Goal: Book appointment/travel/reservation

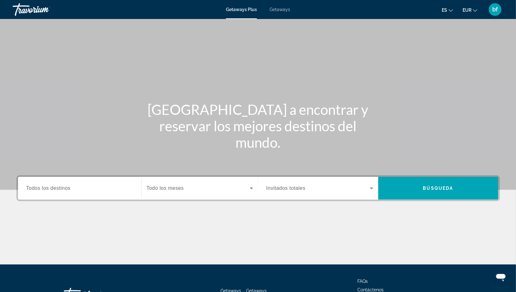
click at [283, 10] on span "Getaways" at bounding box center [279, 9] width 21 height 5
click at [75, 189] on input "Destination Todos los destinos" at bounding box center [79, 188] width 107 height 8
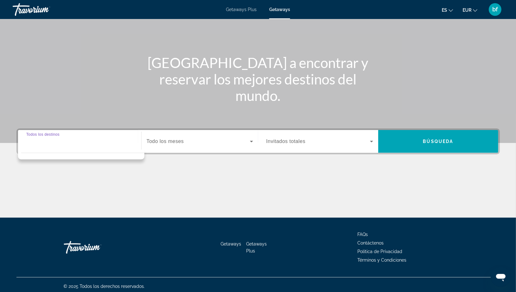
scroll to position [50, 0]
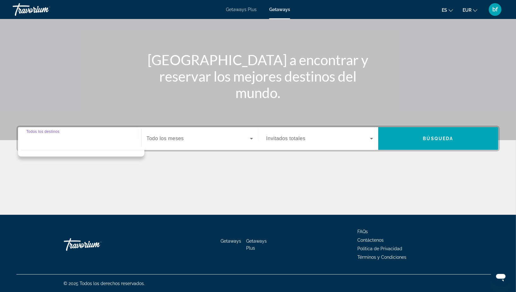
click at [67, 136] on input "Destination Todos los destinos" at bounding box center [79, 139] width 107 height 8
click at [77, 115] on div "Main content" at bounding box center [258, 45] width 516 height 190
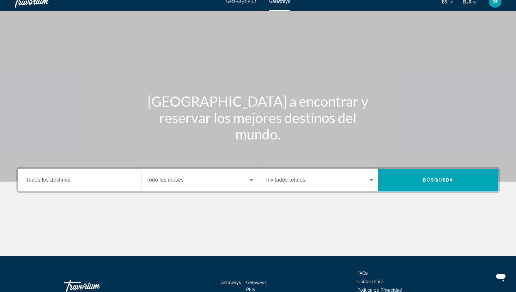
scroll to position [0, 0]
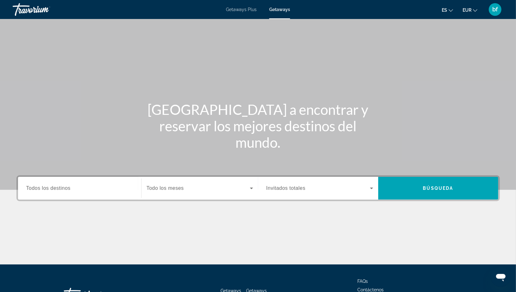
click at [76, 181] on div "Search widget" at bounding box center [79, 188] width 107 height 18
click at [248, 13] on div "Getaways Plus Getaways es English Español Français Italiano Português русский E…" at bounding box center [258, 9] width 516 height 16
click at [247, 7] on span "Getaways Plus" at bounding box center [241, 9] width 31 height 5
click at [277, 11] on span "Getaways" at bounding box center [279, 9] width 21 height 5
click at [78, 196] on div "Search widget" at bounding box center [79, 188] width 107 height 18
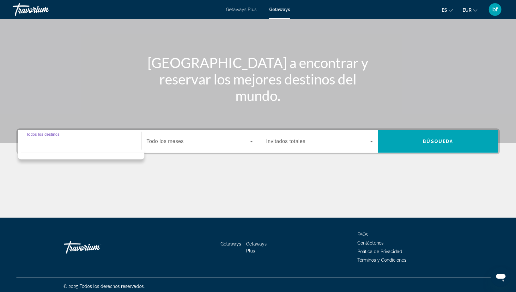
scroll to position [50, 0]
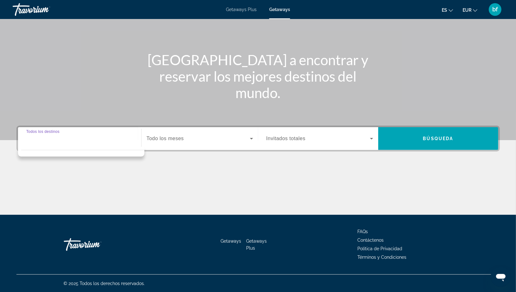
click at [170, 148] on div "Start Month Todo los meses" at bounding box center [199, 138] width 117 height 23
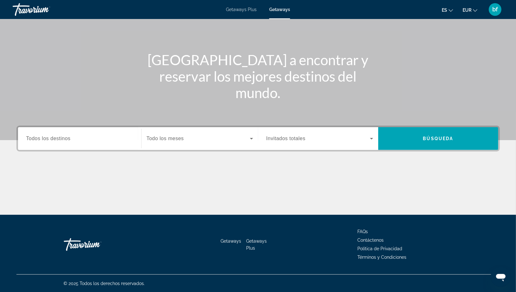
click at [171, 142] on div "Search widget" at bounding box center [200, 139] width 106 height 18
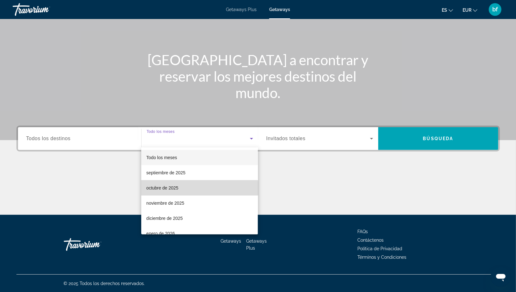
click at [172, 191] on mat-option "octubre de 2025" at bounding box center [199, 187] width 117 height 15
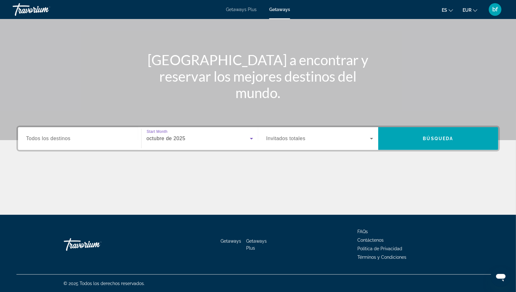
click at [307, 140] on span "Search widget" at bounding box center [318, 139] width 104 height 8
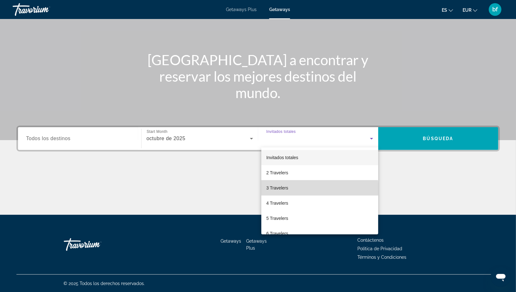
click at [303, 189] on mat-option "3 Travelers" at bounding box center [319, 187] width 117 height 15
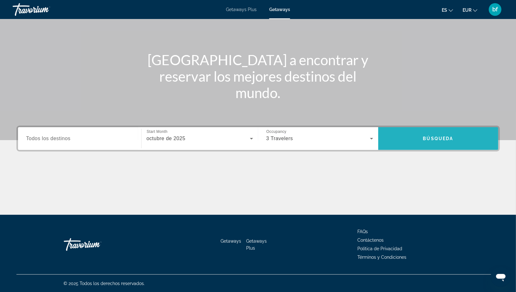
click at [447, 136] on span "Búsqueda" at bounding box center [438, 138] width 30 height 5
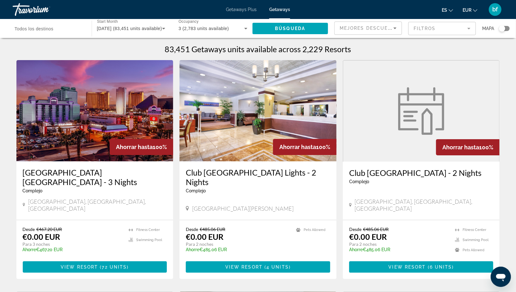
click at [44, 29] on span "Todos los destinos" at bounding box center [34, 28] width 39 height 5
click at [44, 29] on input "Destination Todos los destinos" at bounding box center [49, 29] width 69 height 8
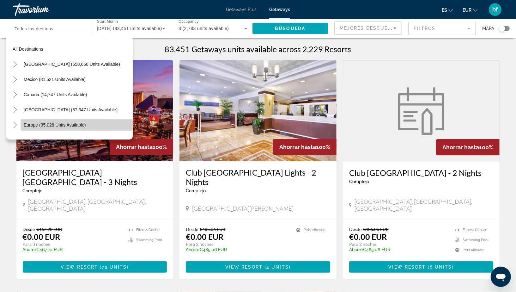
click at [41, 122] on span "Europe (35,028 units available)" at bounding box center [55, 124] width 62 height 5
type input "**********"
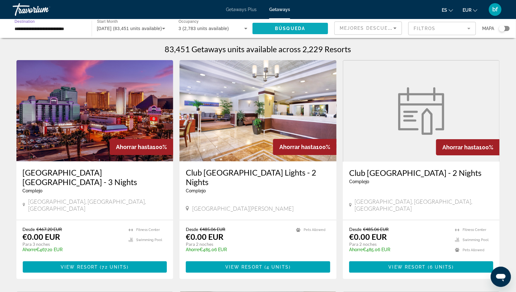
click at [274, 32] on span "Search widget" at bounding box center [290, 28] width 76 height 15
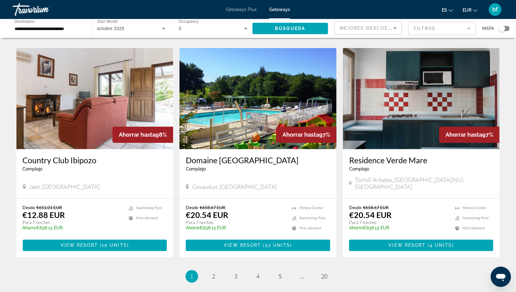
scroll to position [676, 0]
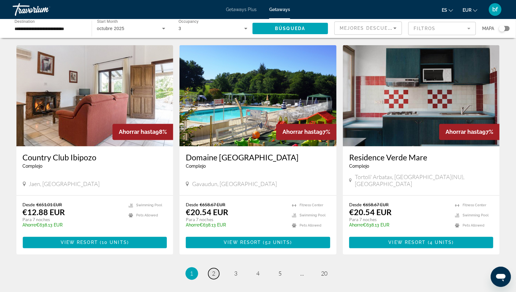
click at [214, 270] on span "2" at bounding box center [213, 273] width 3 height 7
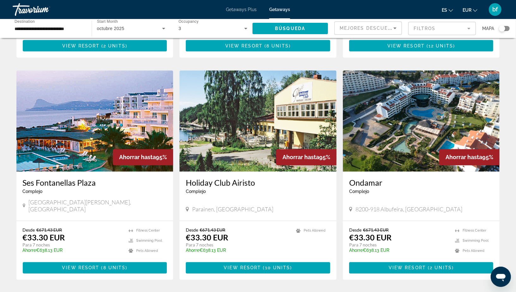
scroll to position [657, 0]
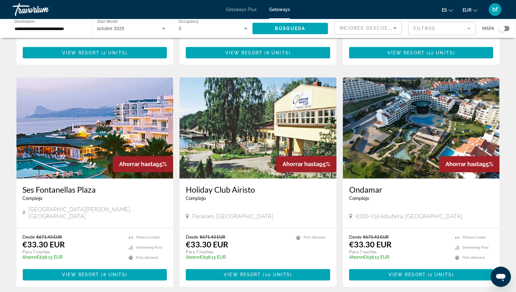
click at [413, 139] on img "Main content" at bounding box center [421, 127] width 157 height 101
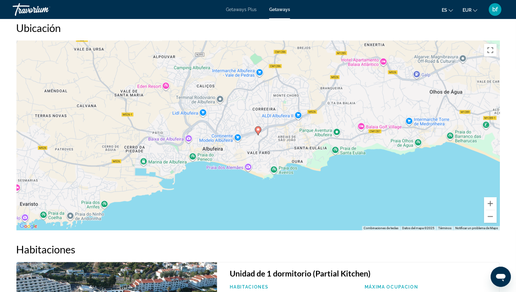
scroll to position [811, 0]
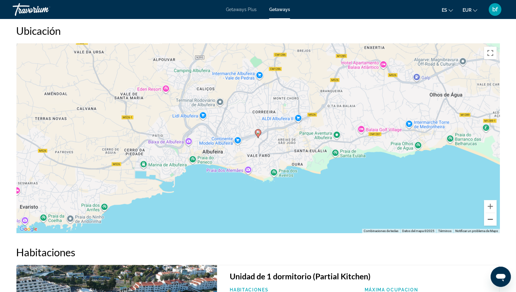
click at [493, 213] on button "Reducir" at bounding box center [490, 219] width 13 height 13
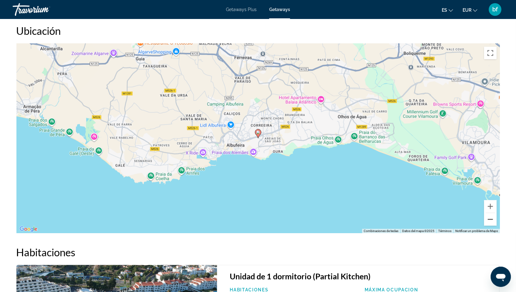
click at [493, 213] on button "Reducir" at bounding box center [490, 219] width 13 height 13
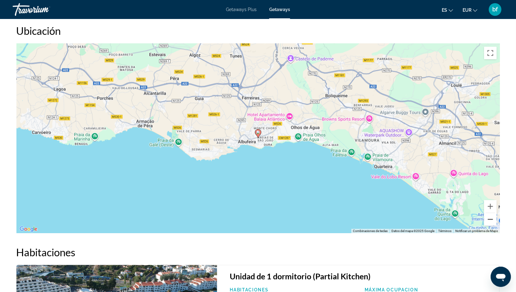
click at [493, 213] on button "Reducir" at bounding box center [490, 219] width 13 height 13
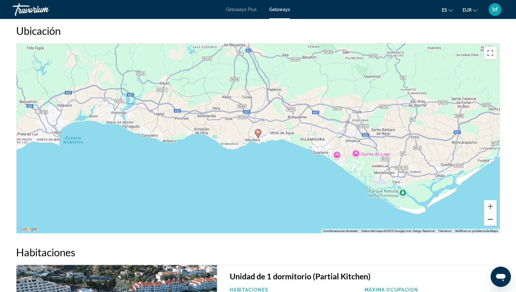
click at [493, 213] on button "Reducir" at bounding box center [490, 219] width 13 height 13
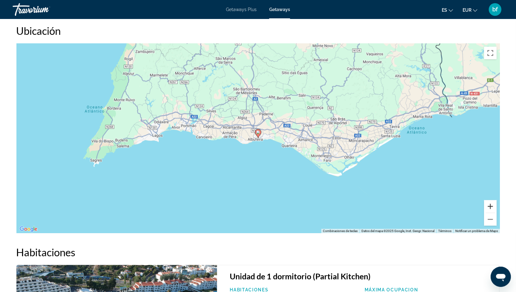
click at [490, 200] on button "Ampliar" at bounding box center [490, 206] width 13 height 13
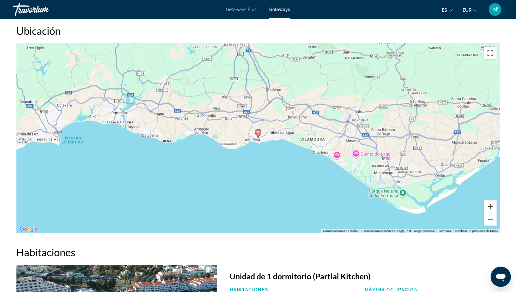
click at [490, 200] on button "Ampliar" at bounding box center [490, 206] width 13 height 13
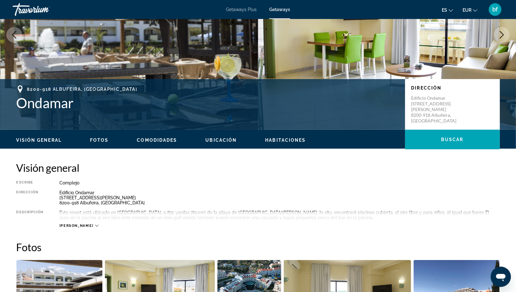
scroll to position [91, 0]
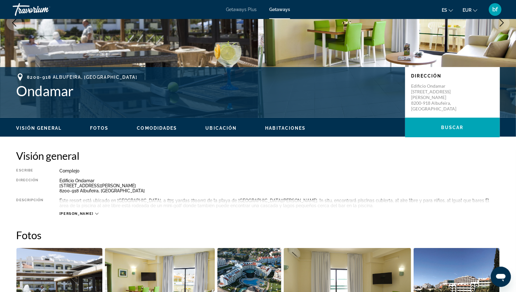
click at [95, 213] on icon "Main content" at bounding box center [96, 214] width 3 height 2
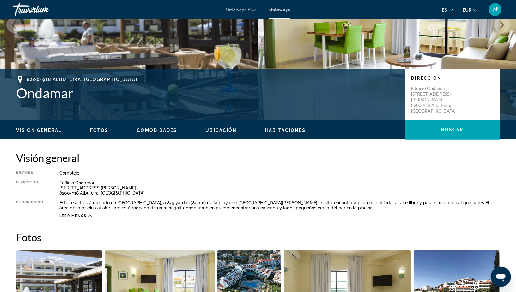
scroll to position [0, 0]
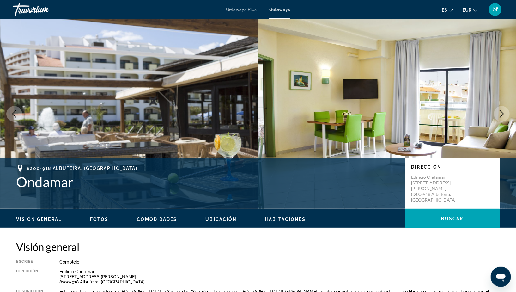
click at [502, 118] on button "Next image" at bounding box center [502, 114] width 16 height 16
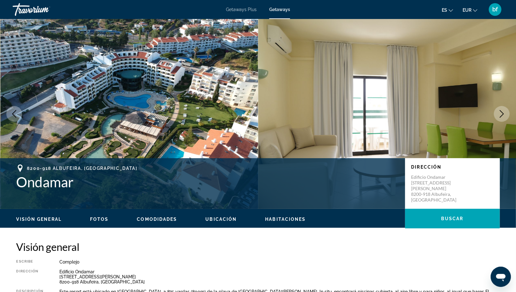
click at [502, 118] on button "Next image" at bounding box center [502, 114] width 16 height 16
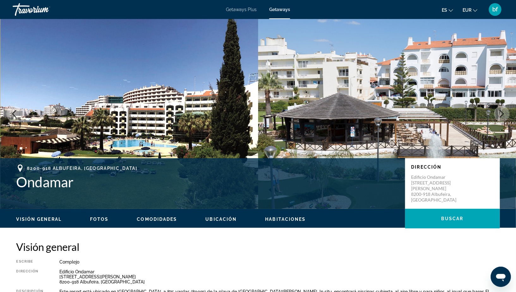
click at [502, 118] on button "Next image" at bounding box center [502, 114] width 16 height 16
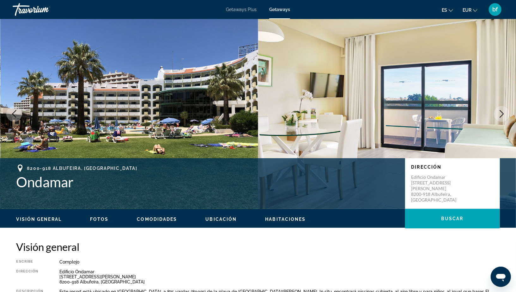
click at [502, 118] on button "Next image" at bounding box center [502, 114] width 16 height 16
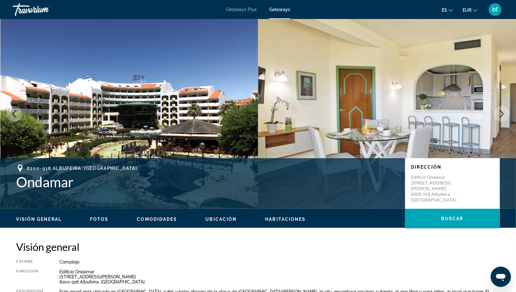
click at [502, 118] on button "Next image" at bounding box center [502, 114] width 16 height 16
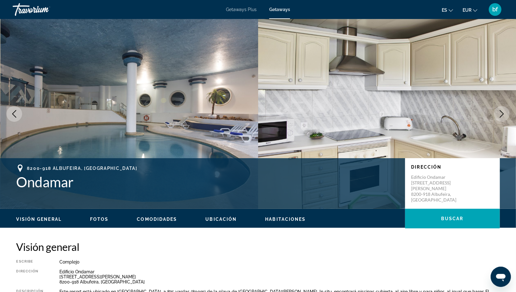
click at [502, 118] on button "Next image" at bounding box center [502, 114] width 16 height 16
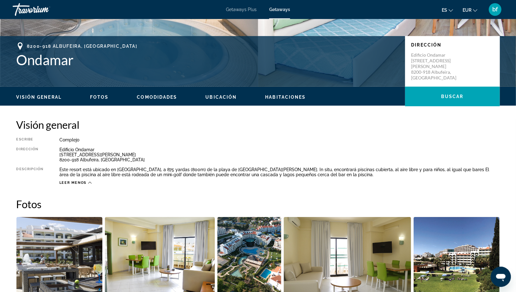
scroll to position [55, 0]
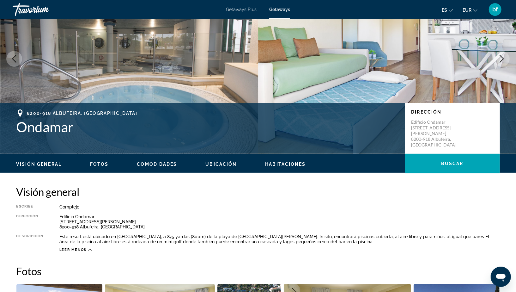
click at [39, 129] on h1 "Ondamar" at bounding box center [207, 126] width 382 height 16
copy h1 "Ondamar"
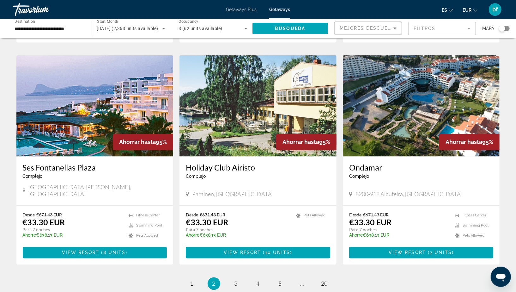
scroll to position [684, 0]
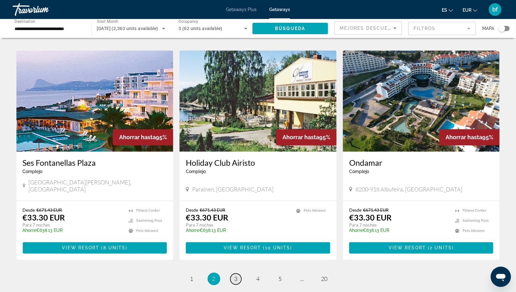
click at [235, 275] on span "3" at bounding box center [235, 278] width 3 height 7
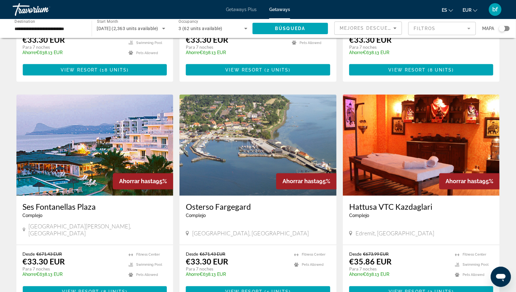
scroll to position [729, 0]
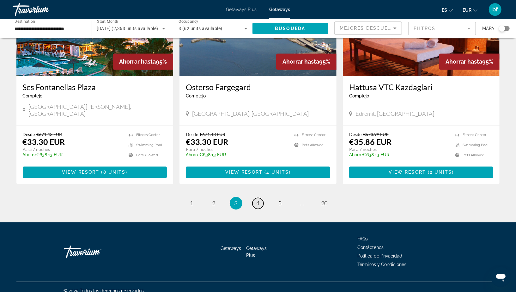
click at [257, 200] on span "4" at bounding box center [258, 203] width 3 height 7
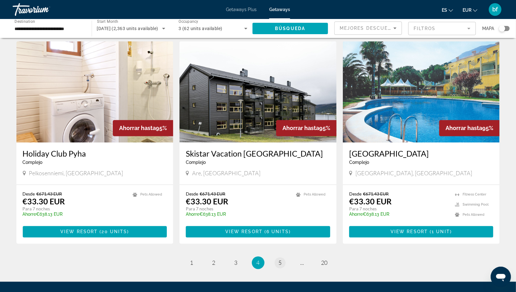
scroll to position [729, 0]
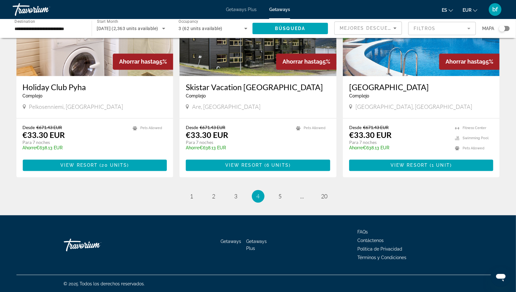
click at [277, 201] on li "page 5" at bounding box center [280, 196] width 13 height 13
click at [281, 197] on span "5" at bounding box center [280, 196] width 3 height 7
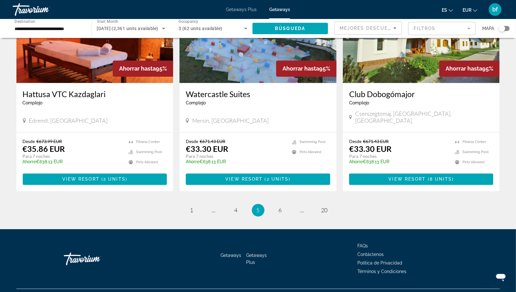
scroll to position [729, 0]
click at [281, 207] on span "6" at bounding box center [280, 210] width 3 height 7
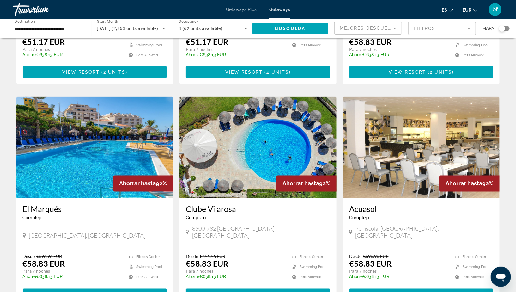
scroll to position [637, 0]
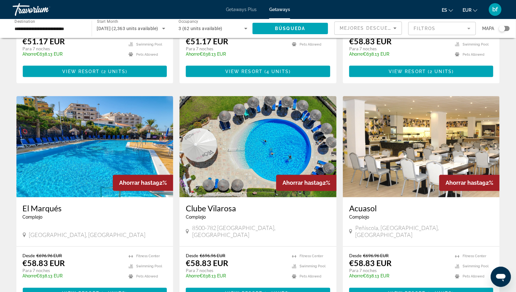
click at [88, 146] on img "Main content" at bounding box center [94, 146] width 157 height 101
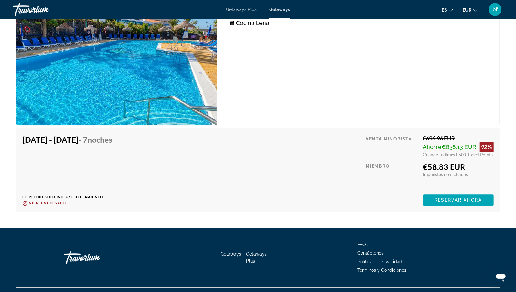
scroll to position [1154, 0]
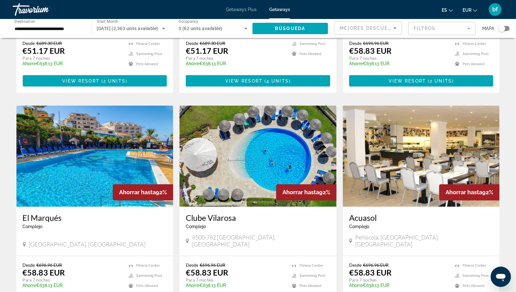
scroll to position [694, 0]
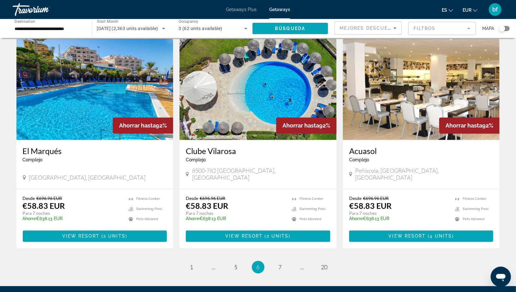
click at [261, 89] on img "Main content" at bounding box center [257, 89] width 157 height 101
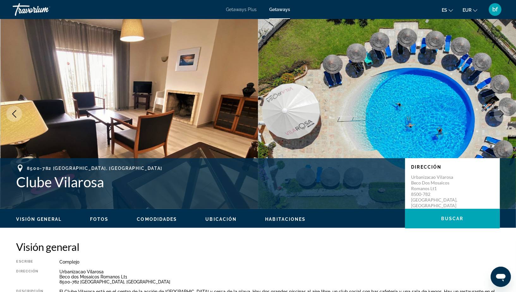
click at [503, 117] on icon "Next image" at bounding box center [502, 114] width 8 height 8
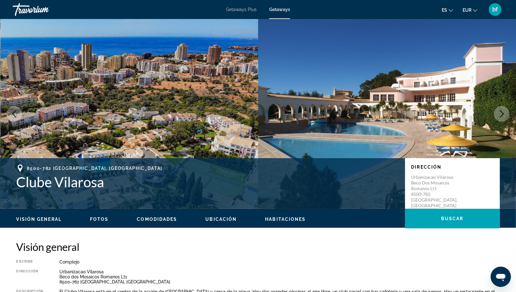
click at [503, 117] on icon "Next image" at bounding box center [502, 114] width 8 height 8
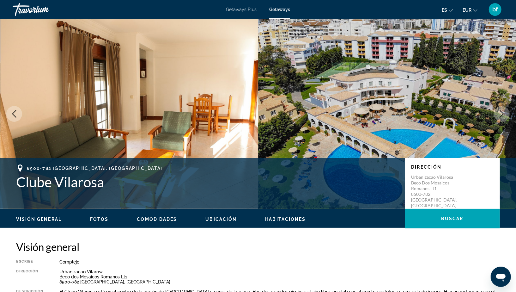
click at [503, 117] on icon "Next image" at bounding box center [502, 114] width 8 height 8
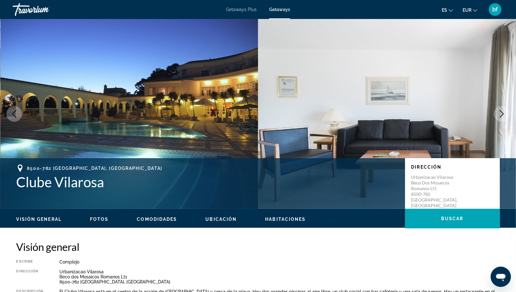
click at [503, 117] on icon "Next image" at bounding box center [502, 114] width 8 height 8
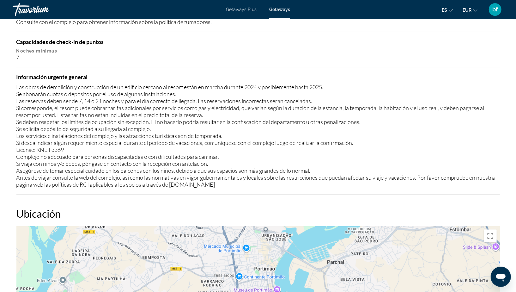
scroll to position [769, 0]
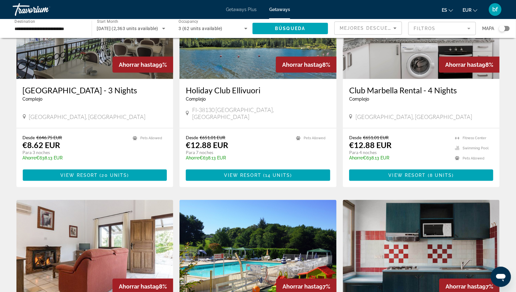
scroll to position [730, 0]
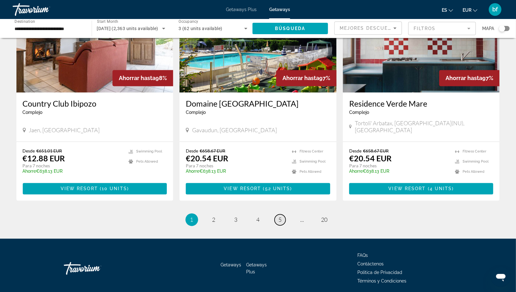
click at [285, 214] on link "page 5" at bounding box center [280, 219] width 11 height 11
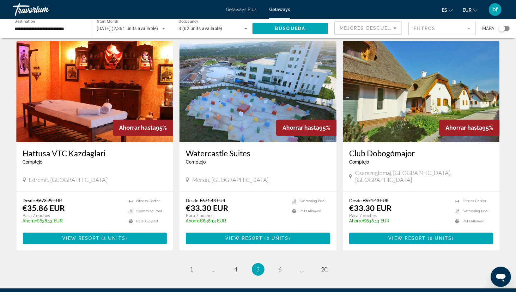
scroll to position [684, 0]
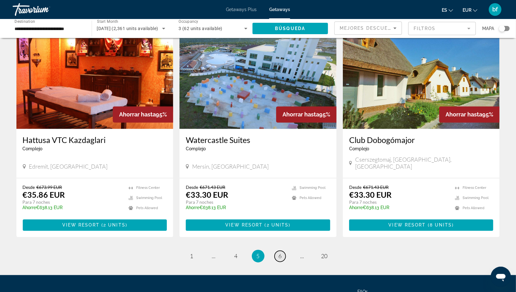
click at [279, 252] on span "6" at bounding box center [280, 255] width 3 height 7
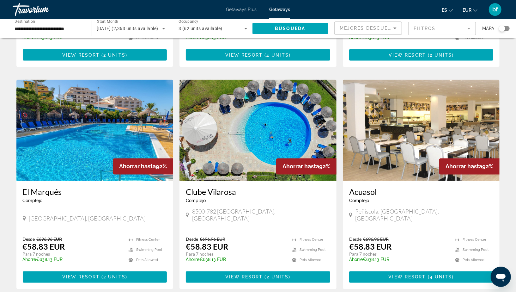
scroll to position [662, 0]
